Goal: Information Seeking & Learning: Learn about a topic

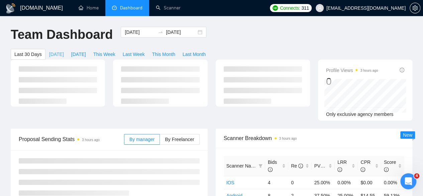
click at [64, 51] on span "[DATE]" at bounding box center [56, 54] width 15 height 7
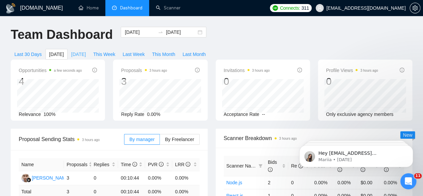
click at [86, 51] on span "[DATE]" at bounding box center [78, 54] width 15 height 7
type input "[DATE]"
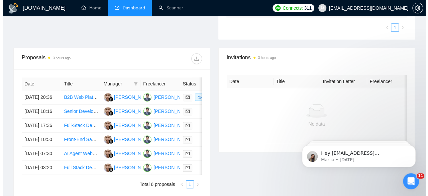
scroll to position [230, 0]
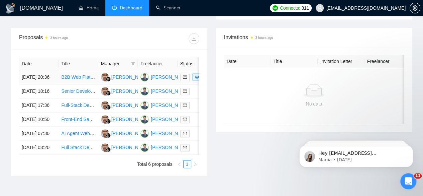
click at [76, 74] on link "B2B Web Platform Development – Matching Startups with Enterprises" at bounding box center [133, 76] width 145 height 5
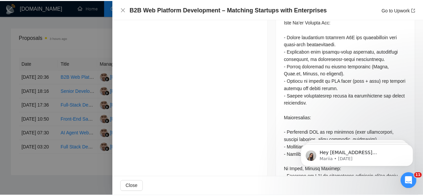
scroll to position [564, 0]
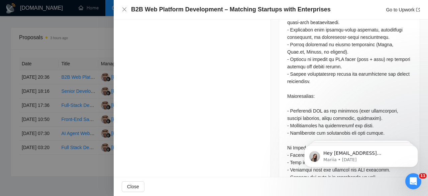
click at [82, 31] on div at bounding box center [214, 98] width 428 height 196
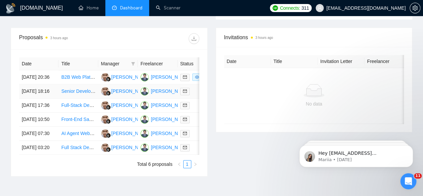
click at [78, 88] on link "Senior Developer Needed: React, Node.js, AWS, API Integration" at bounding box center [127, 90] width 133 height 5
